Goal: Task Accomplishment & Management: Use online tool/utility

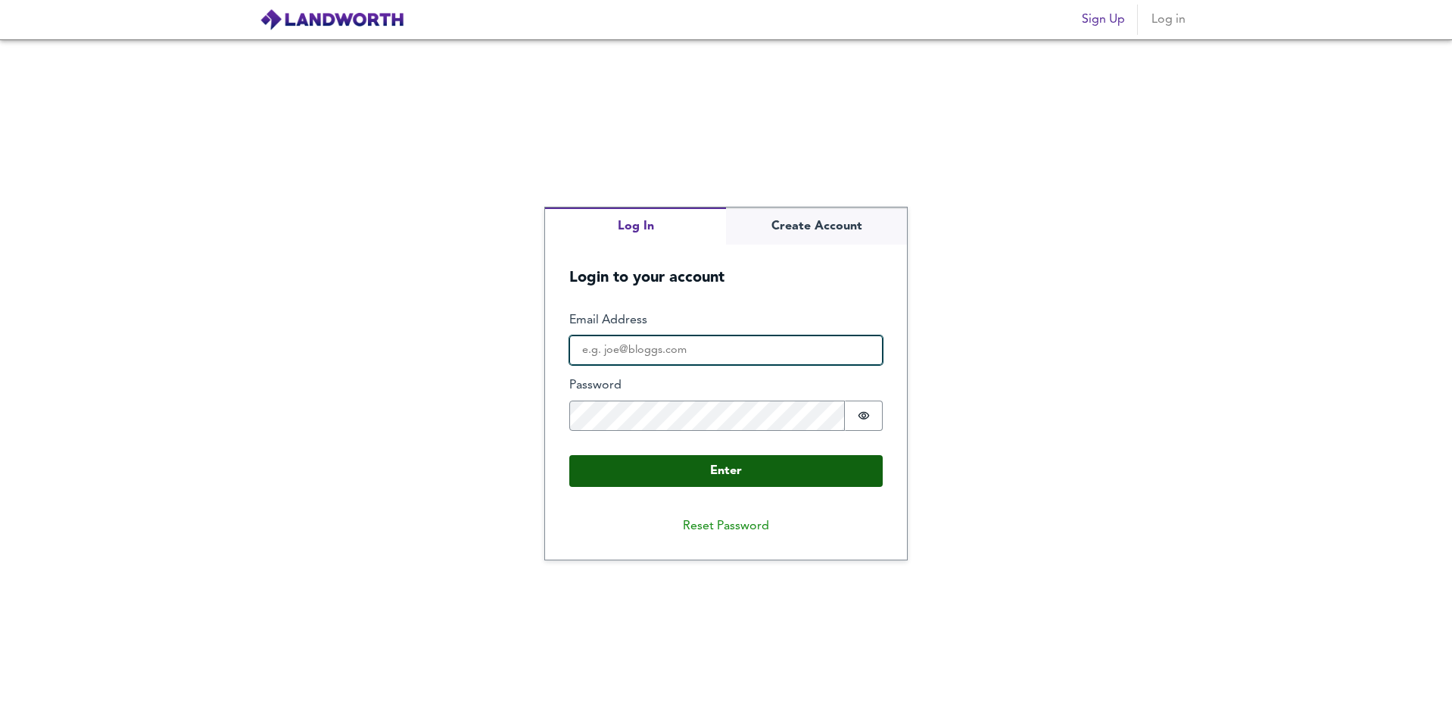
type input "[EMAIL_ADDRESS][DOMAIN_NAME]"
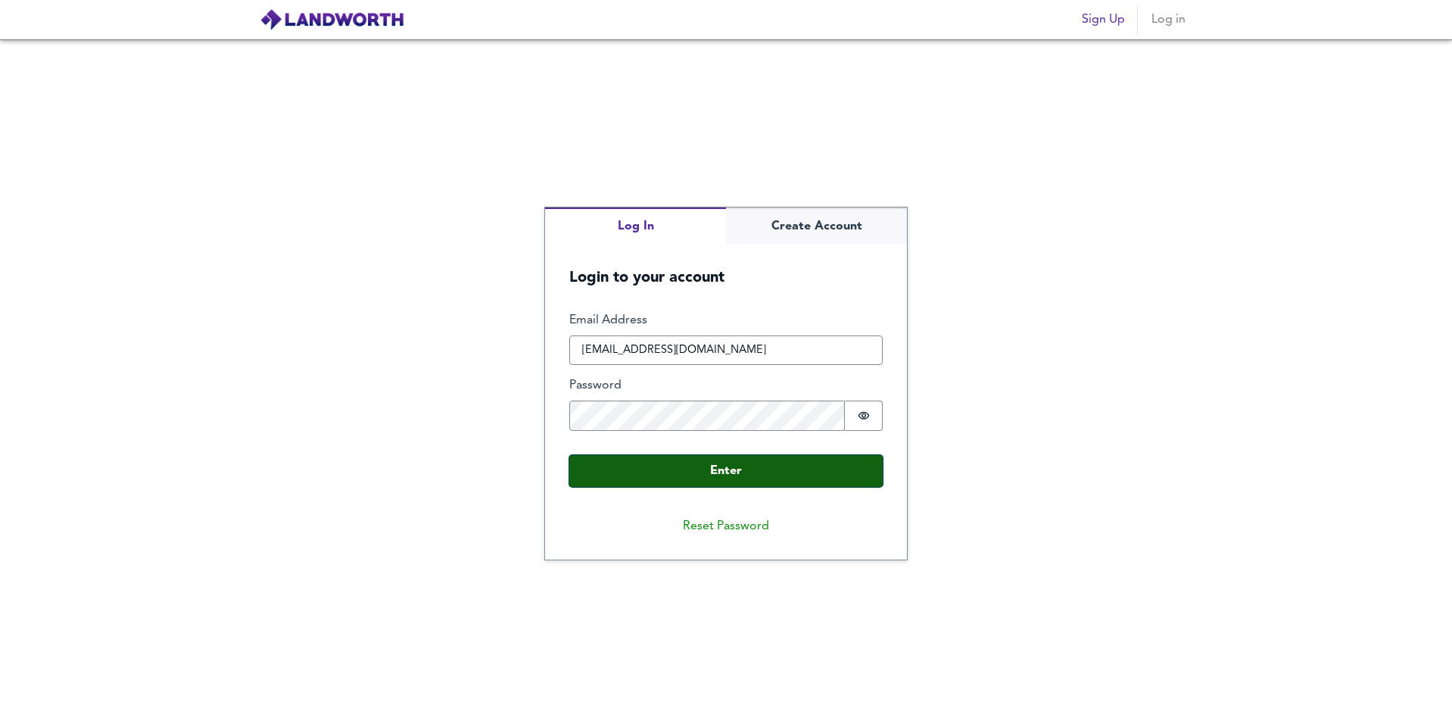
click at [725, 470] on button "Enter" at bounding box center [726, 471] width 314 height 32
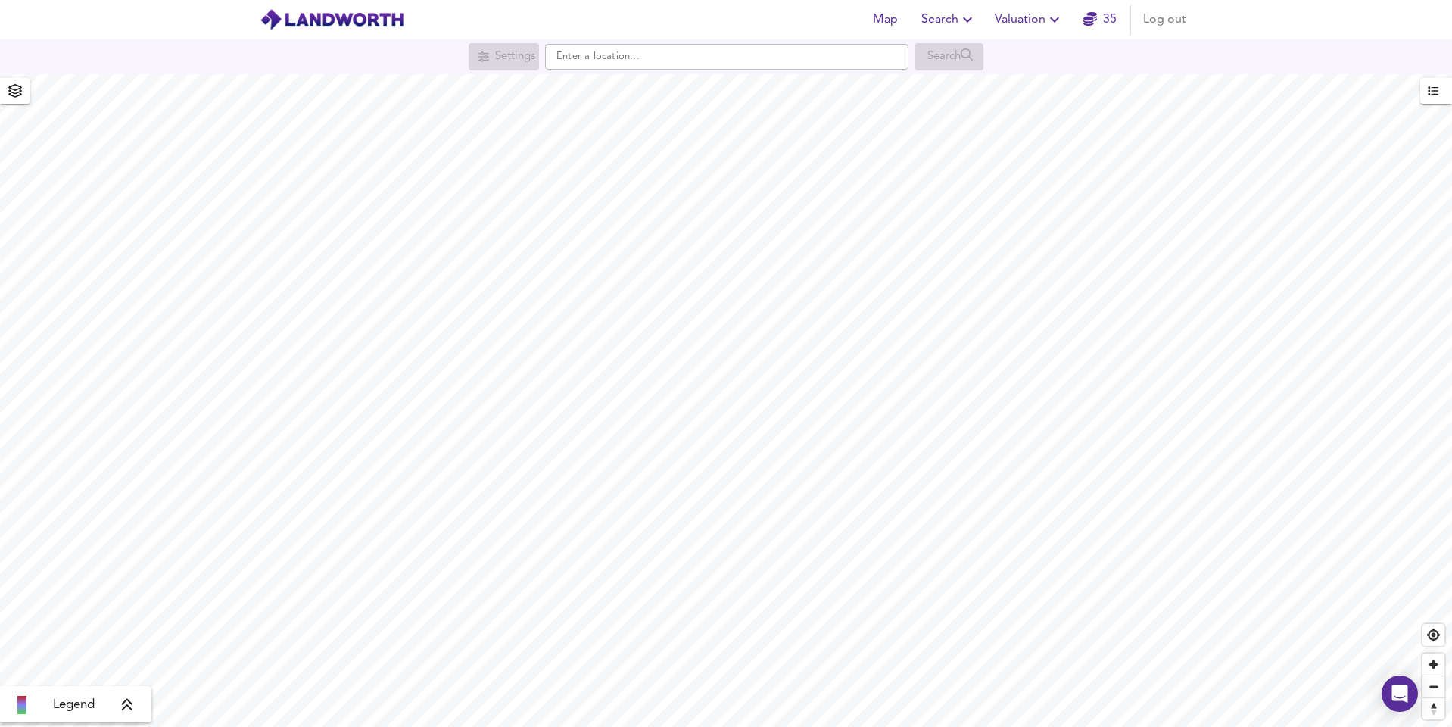
click at [1041, 21] on span "Valuation" at bounding box center [1029, 19] width 69 height 21
click at [1041, 58] on li "New Valuation Report" at bounding box center [1029, 54] width 181 height 27
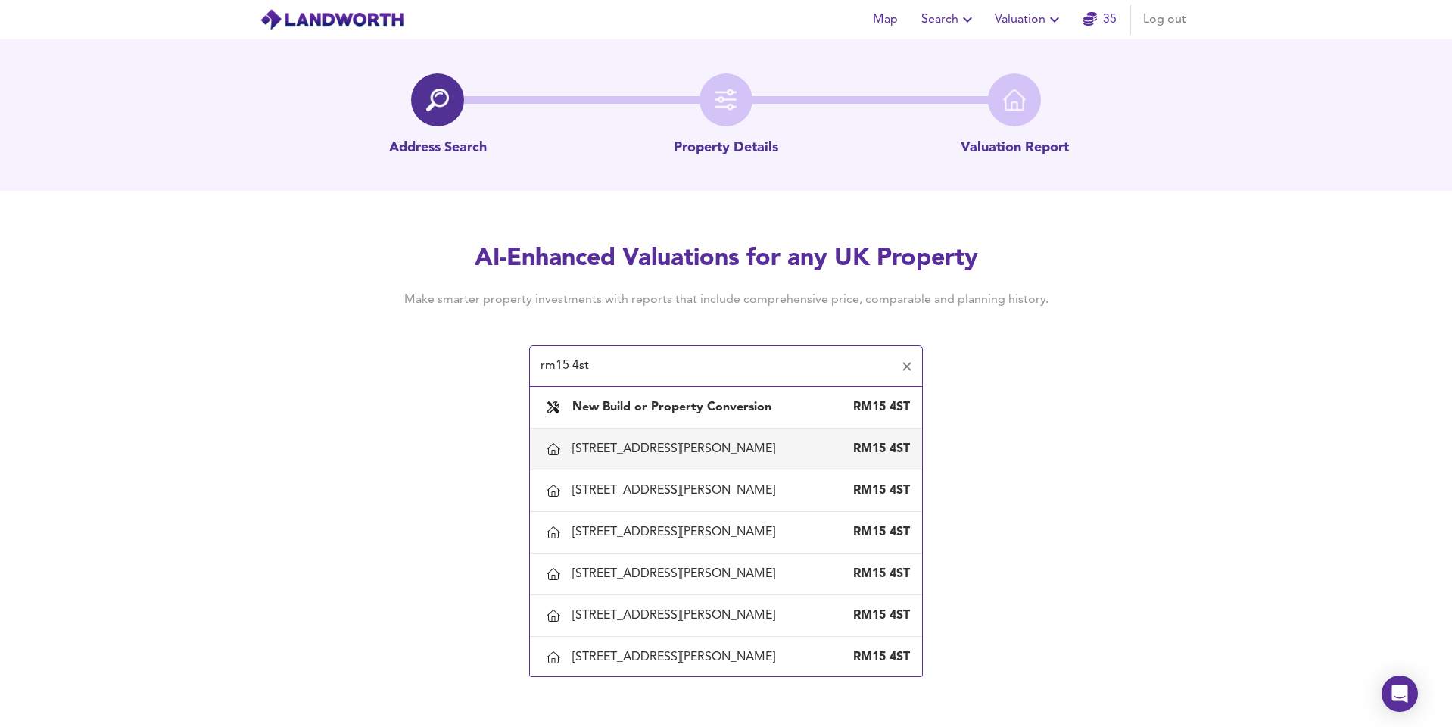
click at [657, 441] on div "[STREET_ADDRESS][PERSON_NAME]" at bounding box center [677, 449] width 209 height 17
type input "[STREET_ADDRESS][PERSON_NAME]"
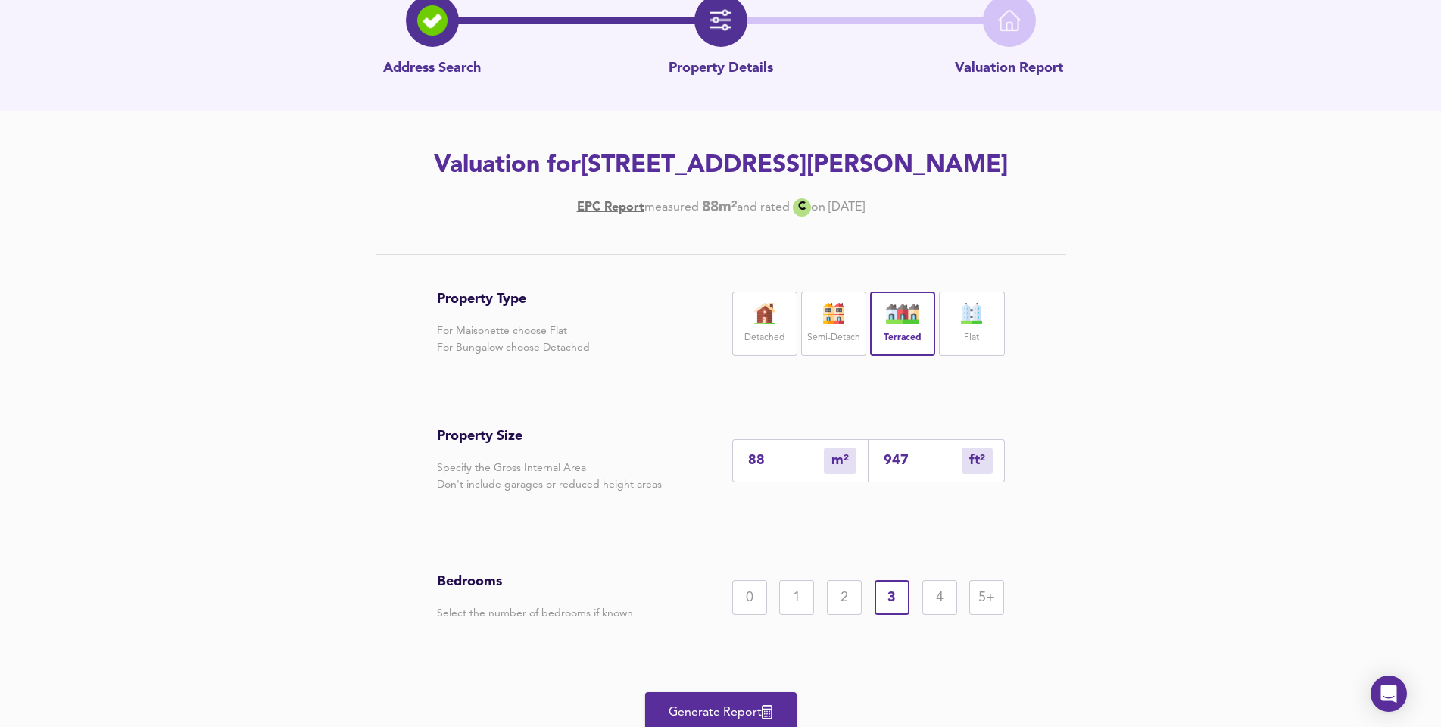
scroll to position [141, 0]
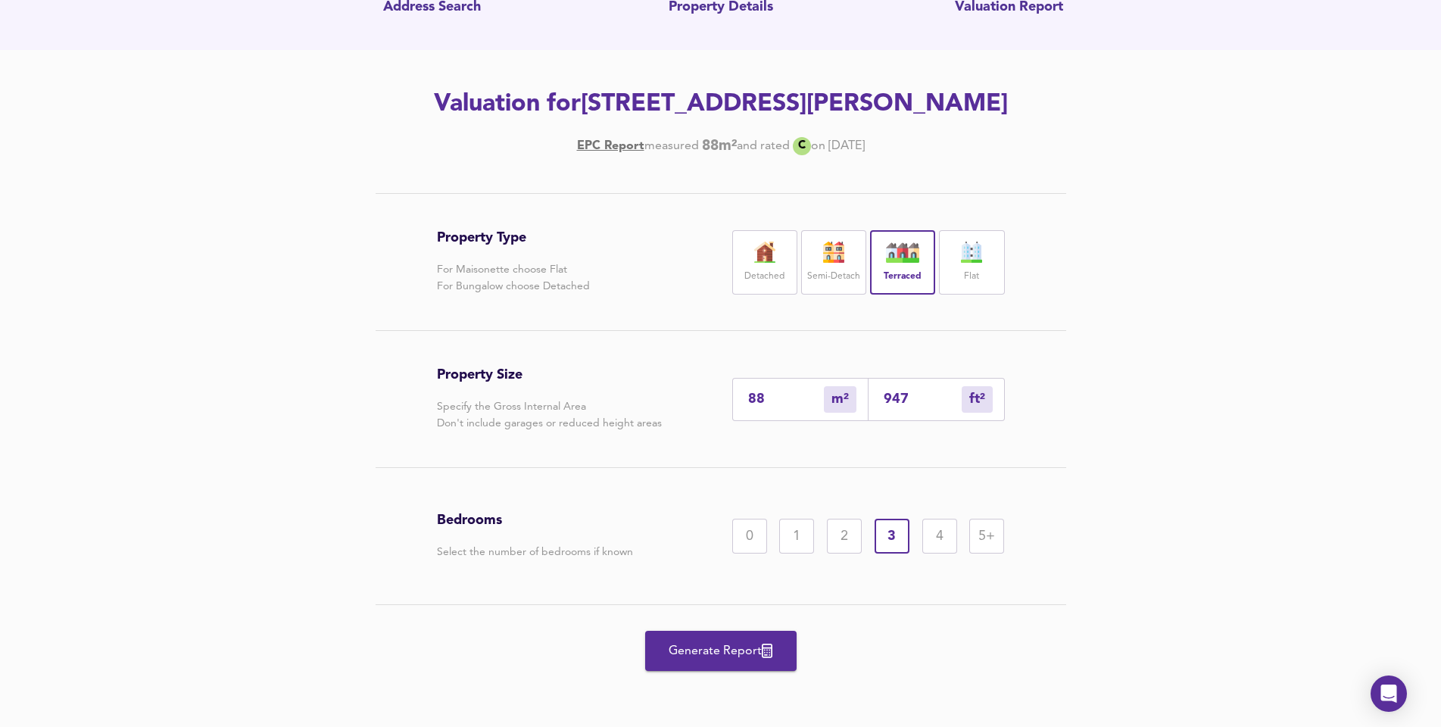
click at [728, 648] on span "Generate Report" at bounding box center [720, 651] width 121 height 21
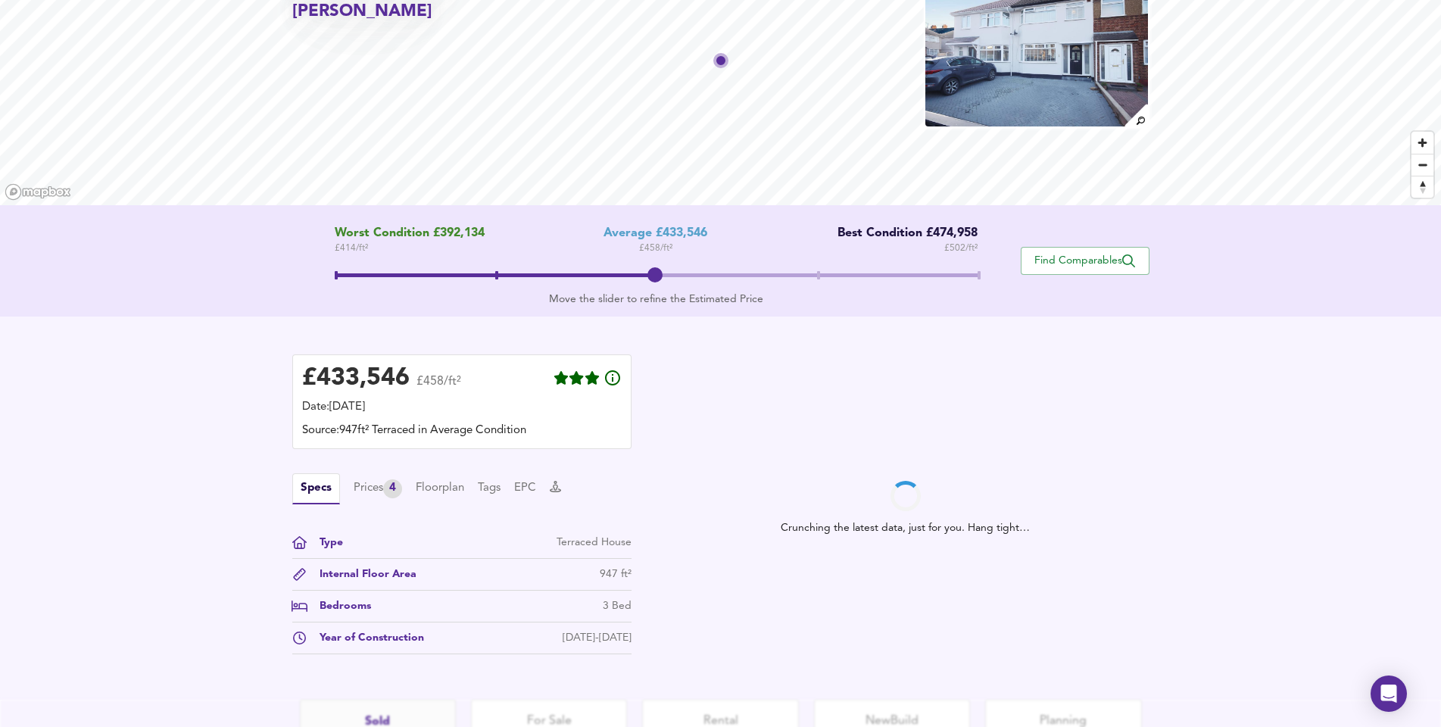
scroll to position [245, 0]
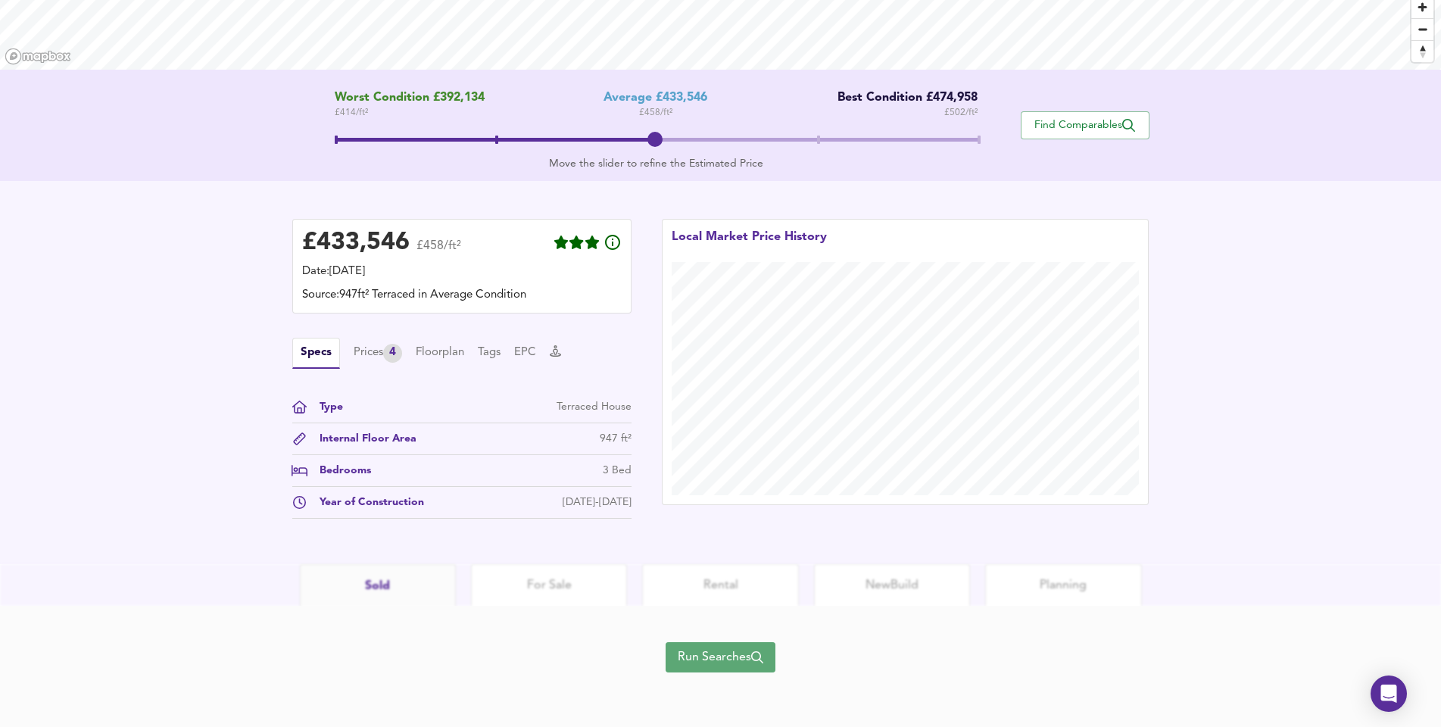
click at [702, 648] on span "Run Searches" at bounding box center [721, 657] width 86 height 21
